Goal: Manage account settings

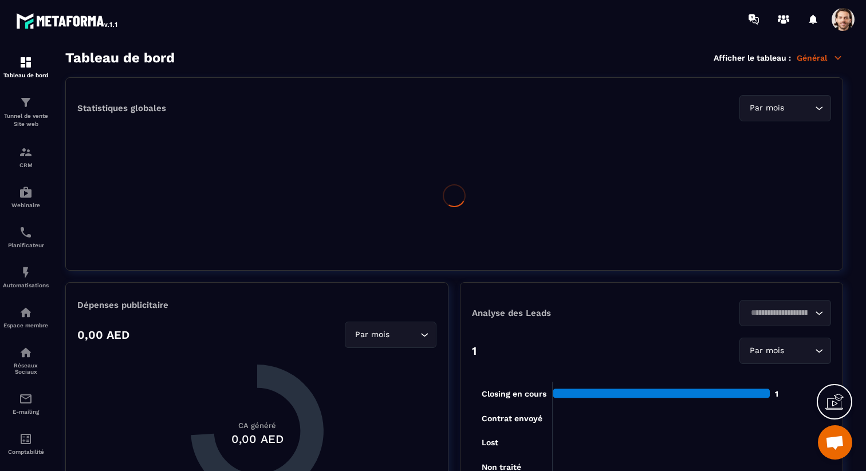
click at [850, 23] on span at bounding box center [843, 19] width 23 height 23
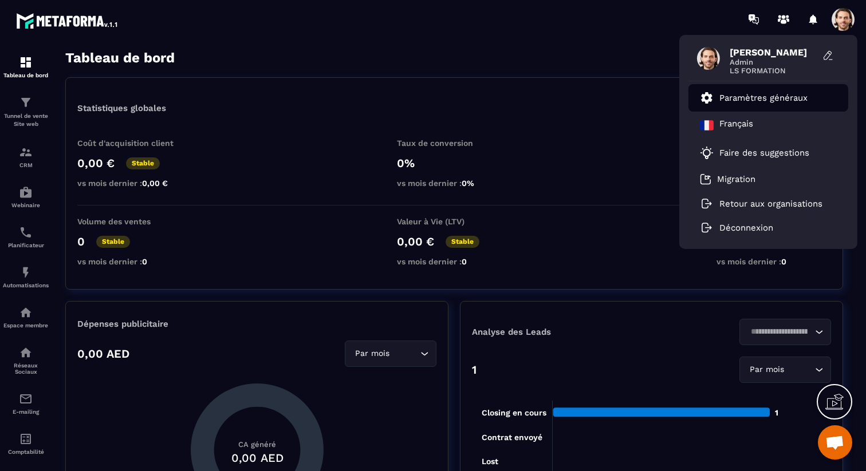
click at [785, 95] on p "Paramètres généraux" at bounding box center [763, 98] width 88 height 10
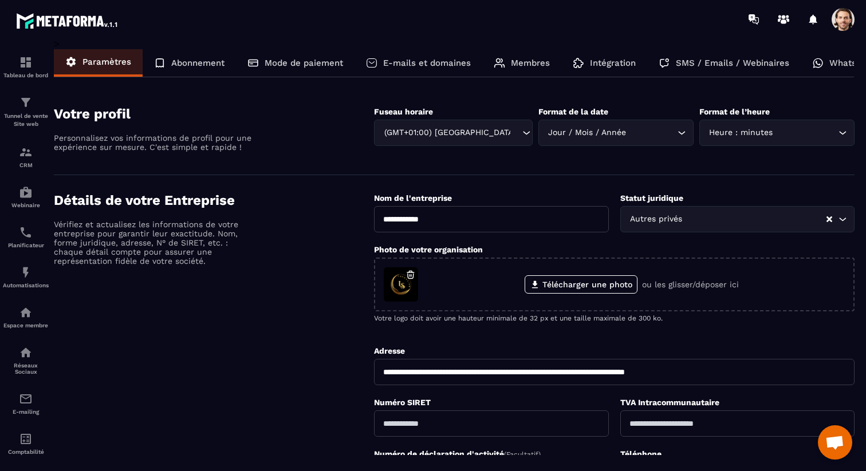
click at [523, 62] on p "Membres" at bounding box center [530, 63] width 39 height 10
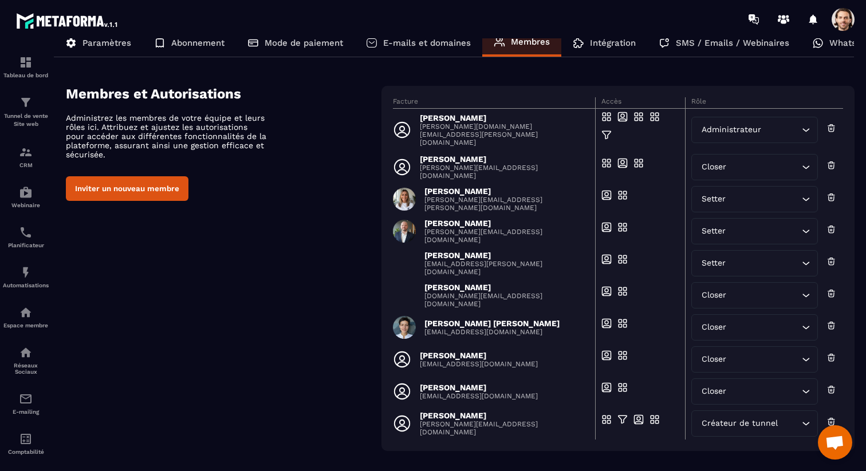
scroll to position [21, 0]
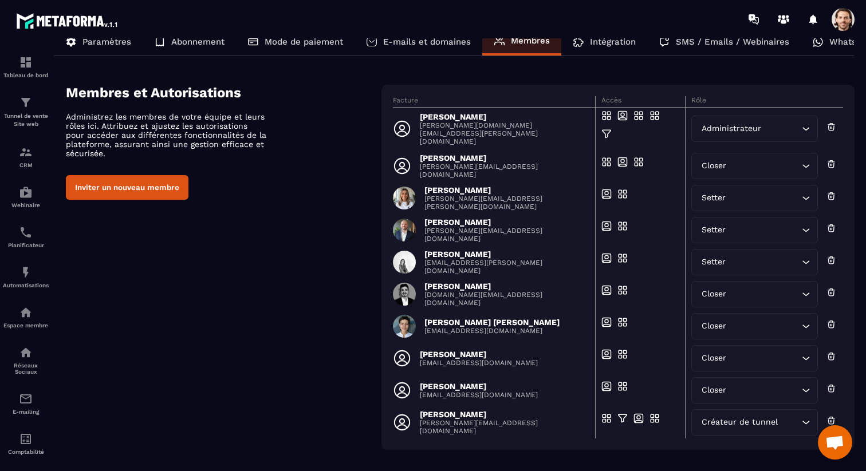
click at [119, 44] on p "Paramètres" at bounding box center [106, 42] width 49 height 10
